Goal: Navigation & Orientation: Understand site structure

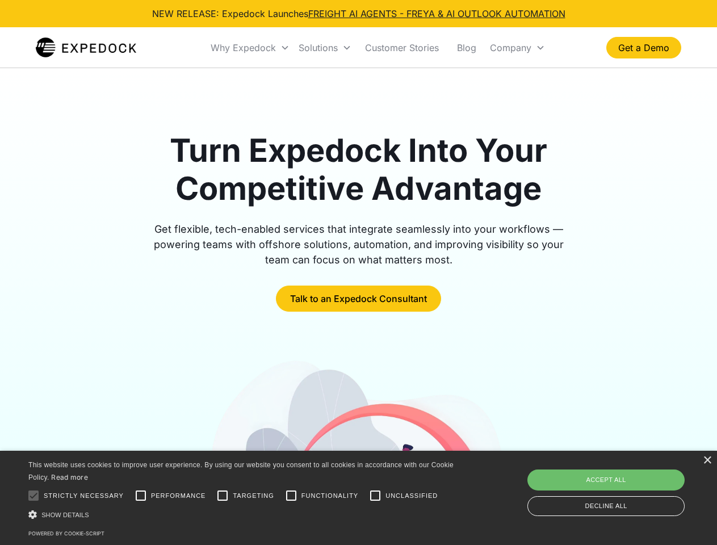
click at [250, 48] on div "Why Expedock" at bounding box center [242, 47] width 65 height 11
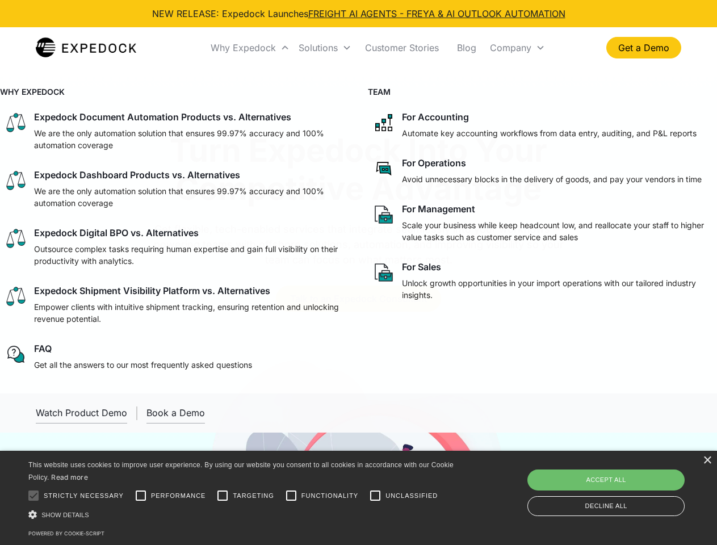
click at [325, 48] on div "Solutions" at bounding box center [317, 47] width 39 height 11
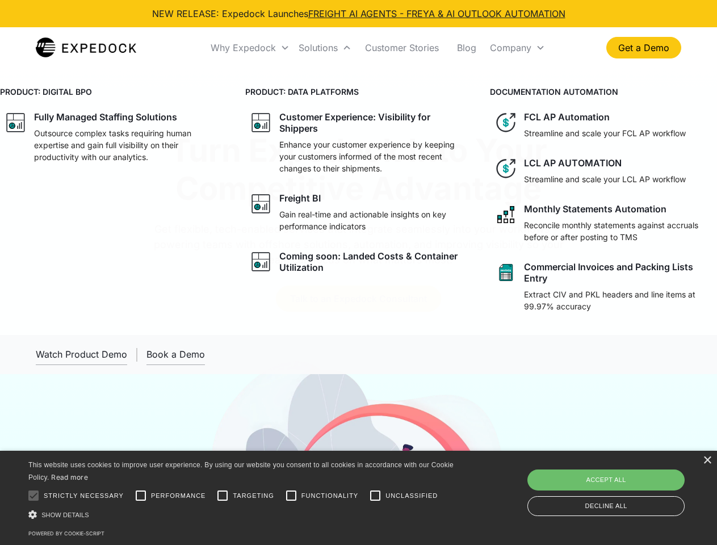
click at [517, 48] on div "Company" at bounding box center [510, 47] width 41 height 11
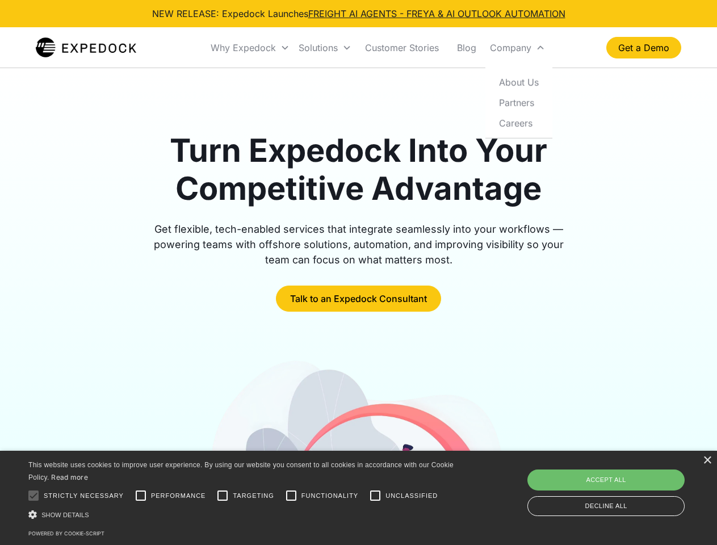
click at [33, 495] on div at bounding box center [33, 495] width 23 height 23
click at [141, 495] on input "Performance" at bounding box center [140, 495] width 23 height 23
checkbox input "true"
click at [222, 495] on input "Targeting" at bounding box center [222, 495] width 23 height 23
checkbox input "true"
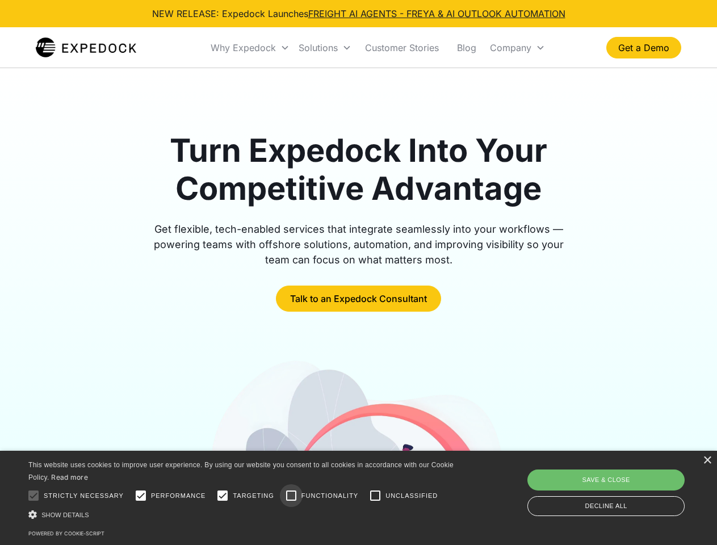
click at [291, 495] on input "Functionality" at bounding box center [291, 495] width 23 height 23
checkbox input "true"
click at [375, 495] on input "Unclassified" at bounding box center [375, 495] width 23 height 23
checkbox input "true"
click at [243, 514] on div "Show details Hide details" at bounding box center [242, 514] width 429 height 12
